Goal: Task Accomplishment & Management: Manage account settings

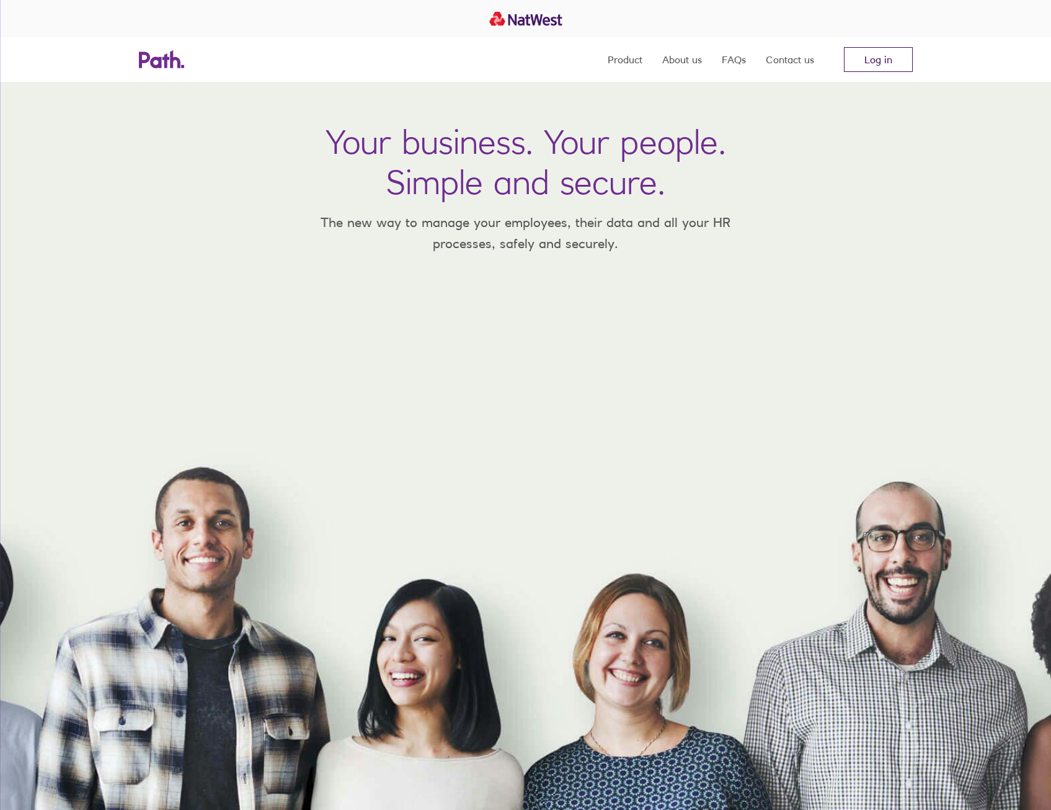
click at [889, 62] on link "Log in" at bounding box center [878, 59] width 69 height 25
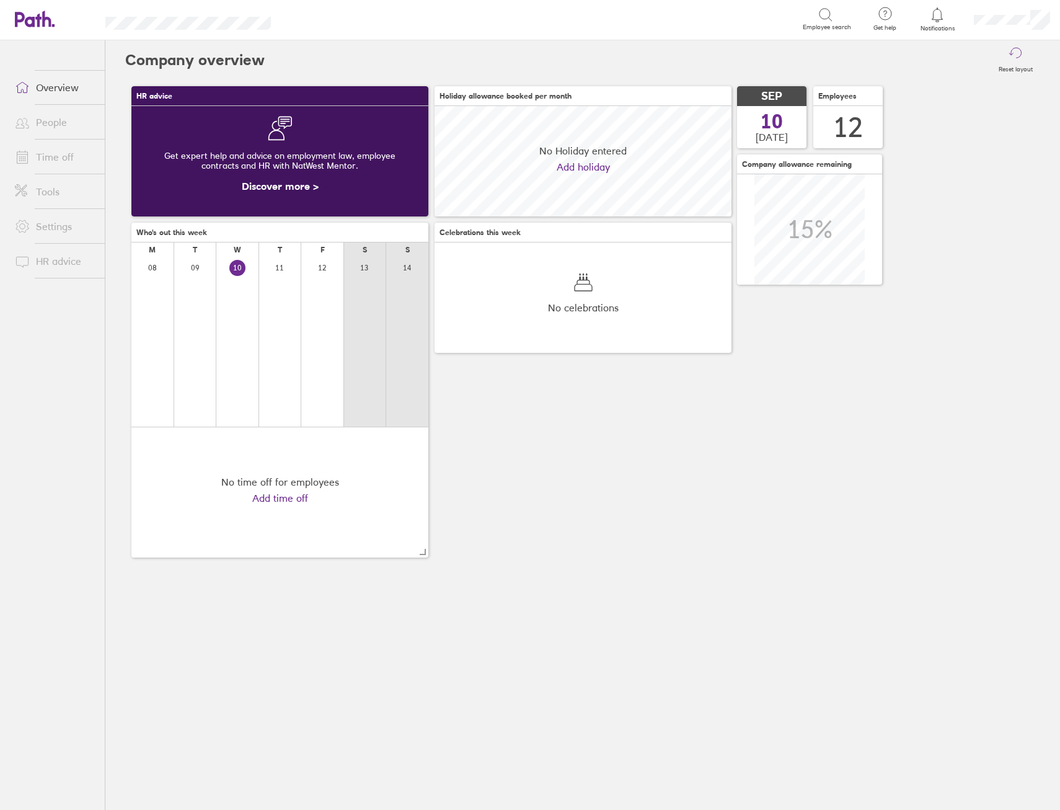
scroll to position [110, 297]
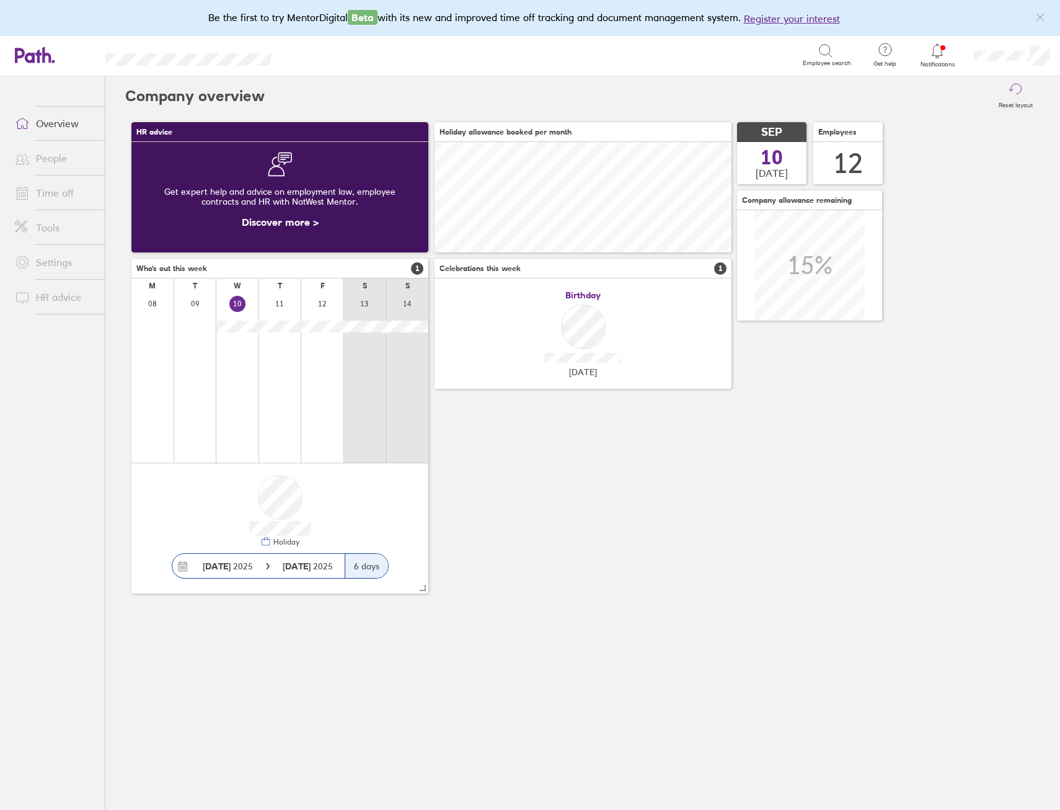
click at [65, 194] on link "Time off" at bounding box center [55, 192] width 100 height 25
